Goal: Navigation & Orientation: Find specific page/section

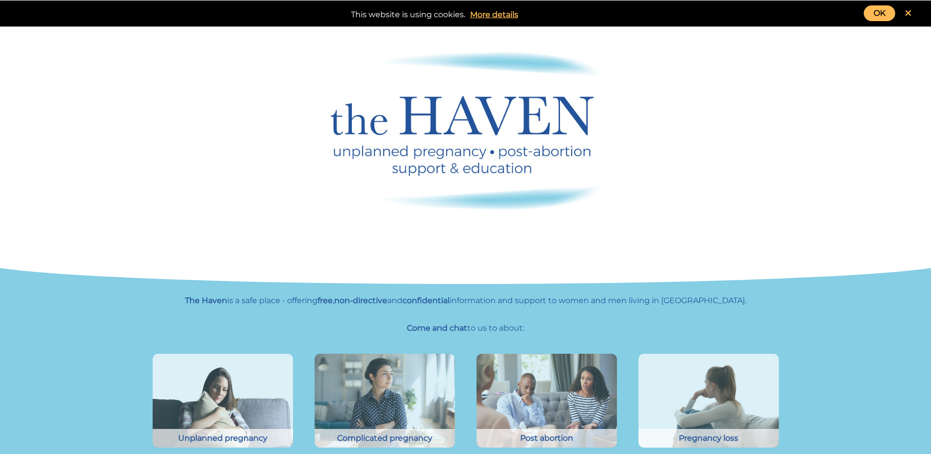
click at [913, 10] on link at bounding box center [909, 13] width 26 height 16
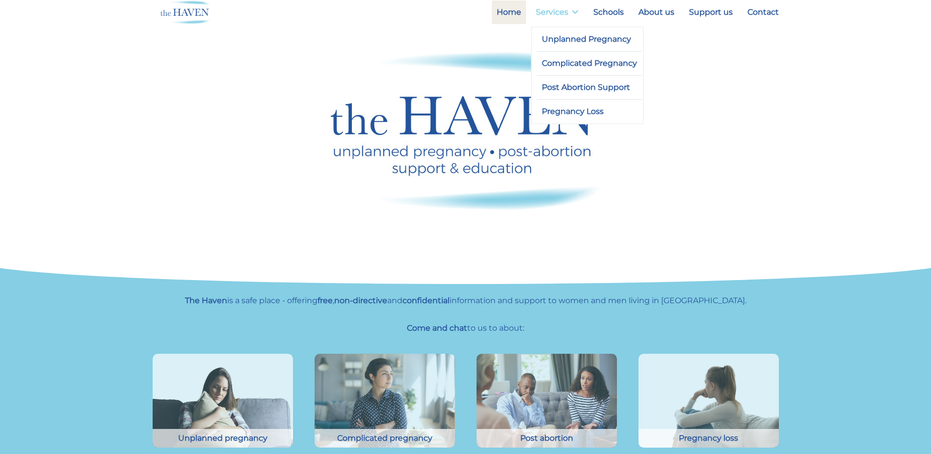
click at [556, 11] on link "Services" at bounding box center [557, 12] width 53 height 24
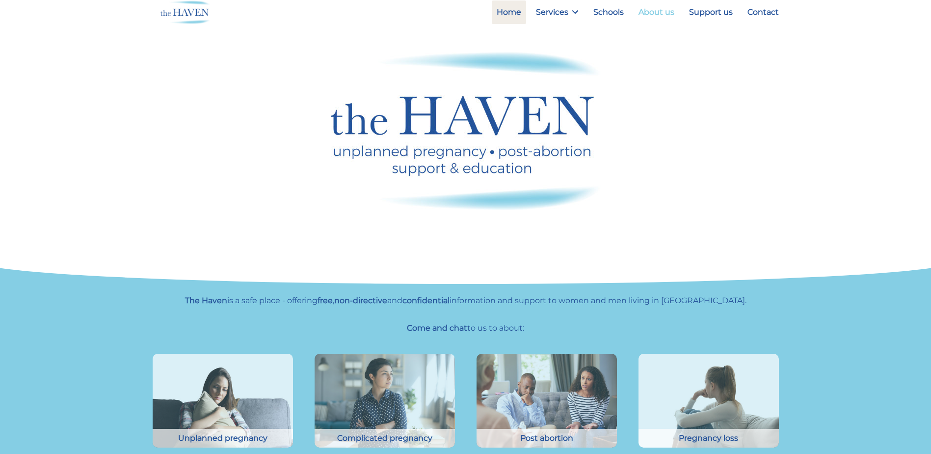
click at [669, 10] on link "About us" at bounding box center [657, 12] width 46 height 24
